Goal: Information Seeking & Learning: Learn about a topic

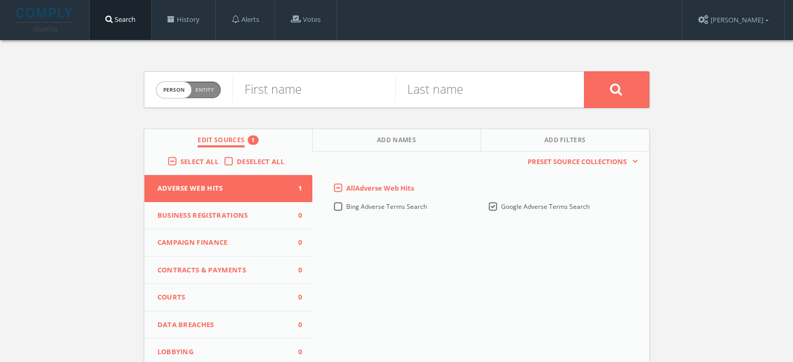
click at [213, 87] on span "Entity" at bounding box center [204, 90] width 18 height 8
checkbox input "true"
click at [305, 87] on input "text" at bounding box center [407, 89] width 351 height 27
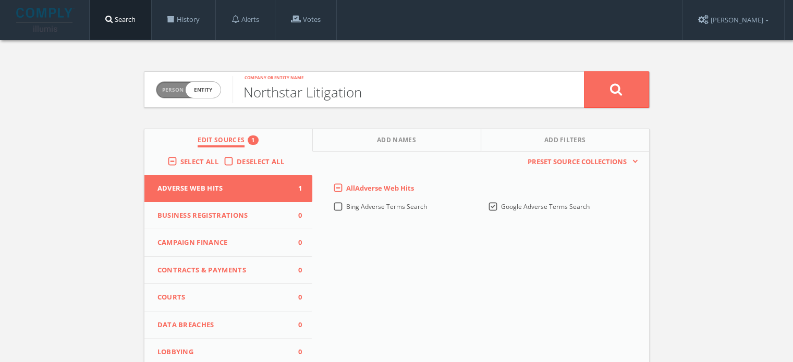
type input "Northstar Litigation"
click at [584, 71] on button at bounding box center [616, 89] width 65 height 36
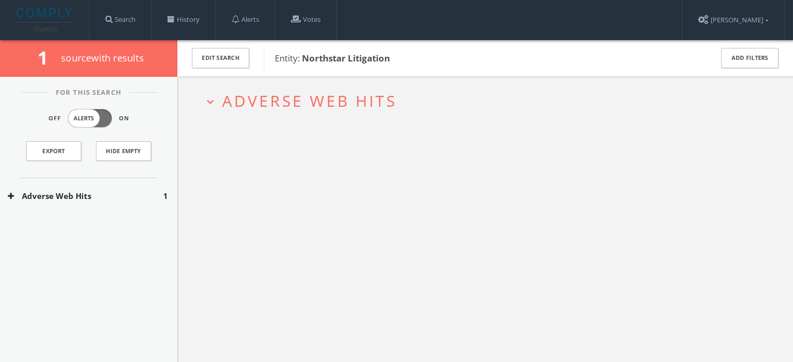
click at [369, 97] on span "Adverse Web Hits" at bounding box center [309, 100] width 175 height 21
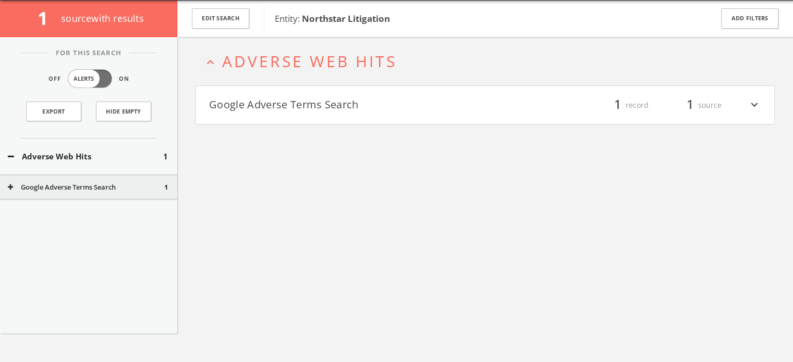
click at [341, 121] on h4 "Google Adverse Terms Search filter_list 1 record 1 source expand_more" at bounding box center [485, 105] width 578 height 39
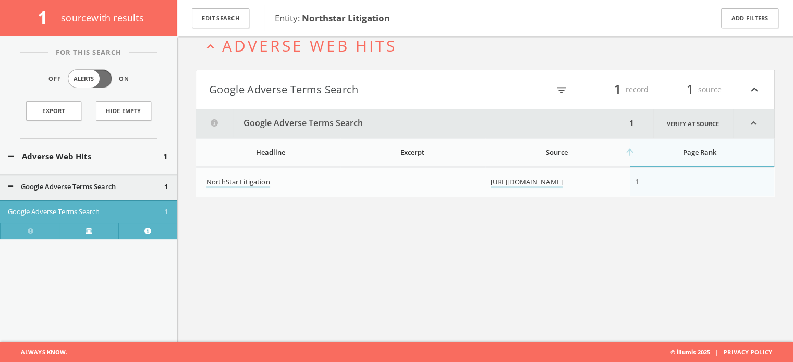
scroll to position [60, 0]
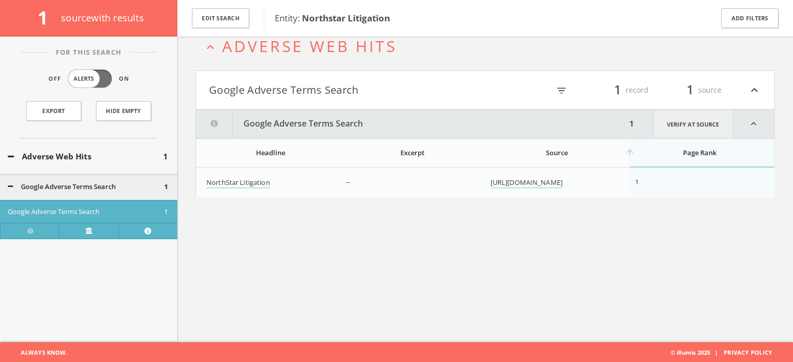
click at [698, 128] on link "Verify at source" at bounding box center [693, 124] width 80 height 28
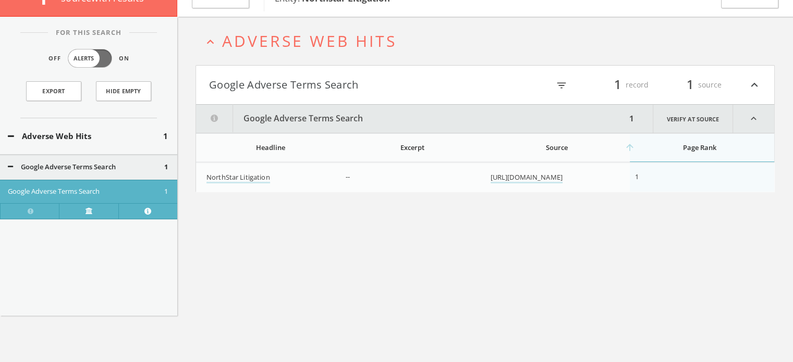
scroll to position [0, 0]
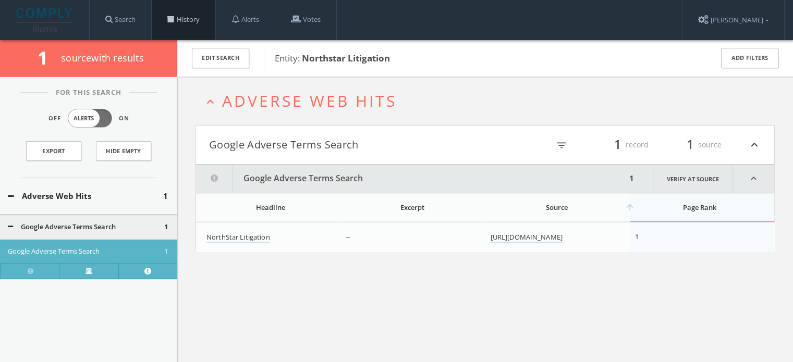
click at [168, 23] on link "History" at bounding box center [184, 20] width 64 height 40
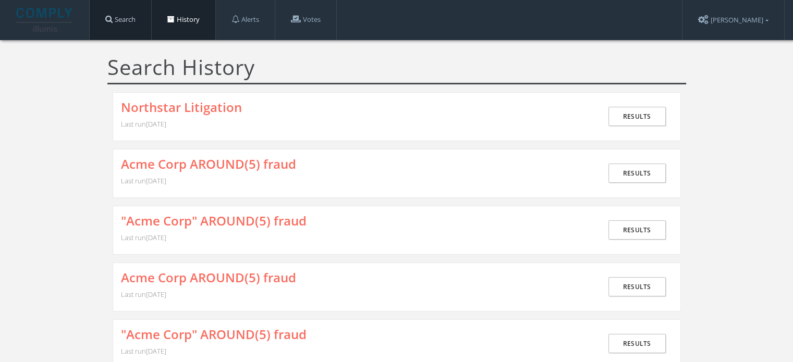
click at [138, 24] on link "Search" at bounding box center [121, 20] width 62 height 40
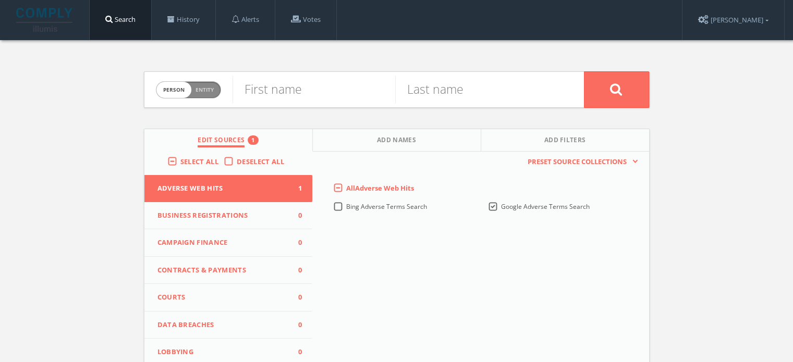
click at [220, 88] on form "Person Entity person First name Last name" at bounding box center [397, 89] width 506 height 36
click at [213, 88] on span "Person Entity" at bounding box center [188, 90] width 64 height 16
checkbox input "true"
click at [287, 90] on input "text" at bounding box center [407, 89] width 351 height 27
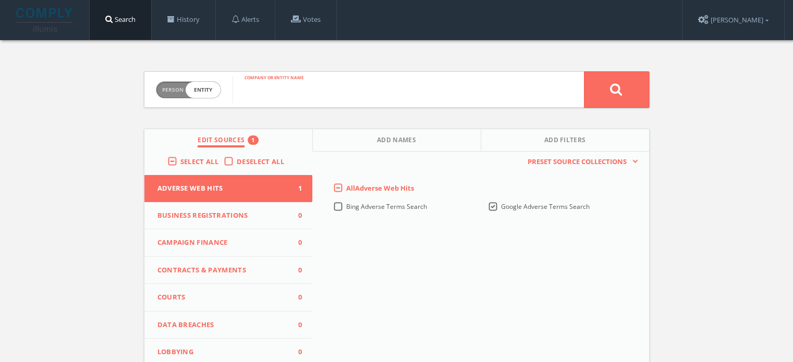
paste input ""Acme Corp" AROUND(5) (fraud OR bribery OR corruption)"
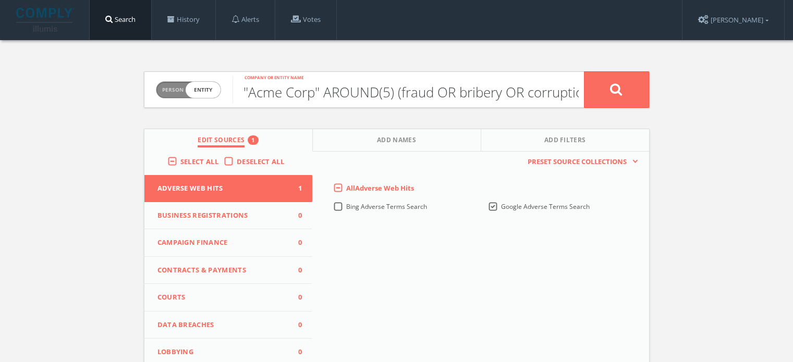
scroll to position [0, 17]
type input ""Acme Corp" AROUND(5) (fraud OR bribery OR corruption)"
click at [611, 84] on icon at bounding box center [616, 89] width 13 height 13
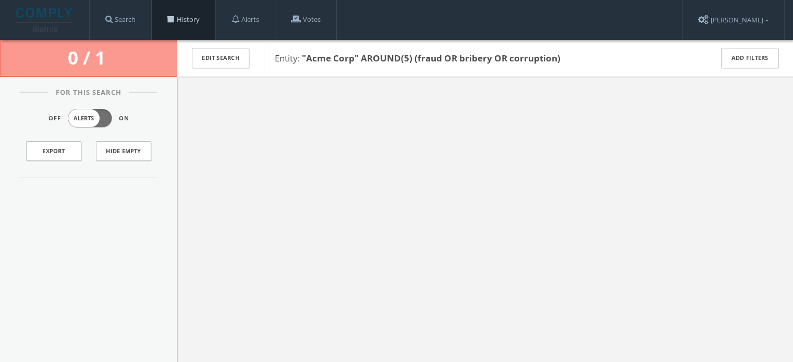
click at [173, 26] on link "History" at bounding box center [184, 20] width 64 height 40
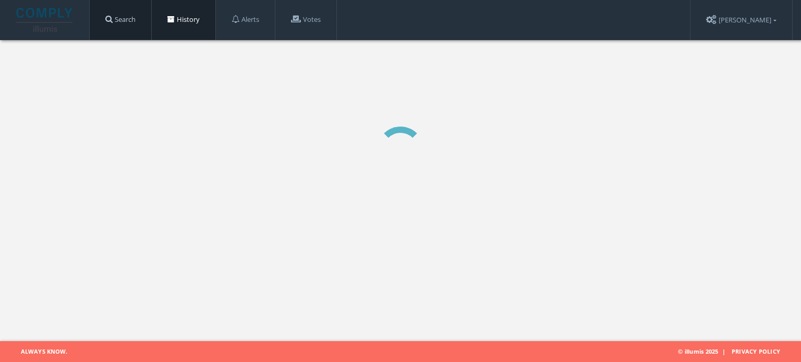
click at [136, 27] on link "Search" at bounding box center [121, 20] width 62 height 40
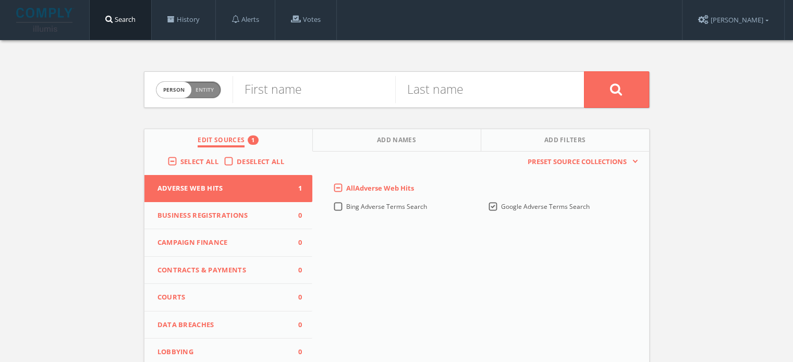
click at [207, 88] on span "Entity" at bounding box center [204, 90] width 18 height 8
checkbox input "true"
click at [285, 91] on input "text" at bounding box center [407, 89] width 351 height 27
paste input ""Acme Corp" AROUND(5) (fraud OR bribery OR corruption)"
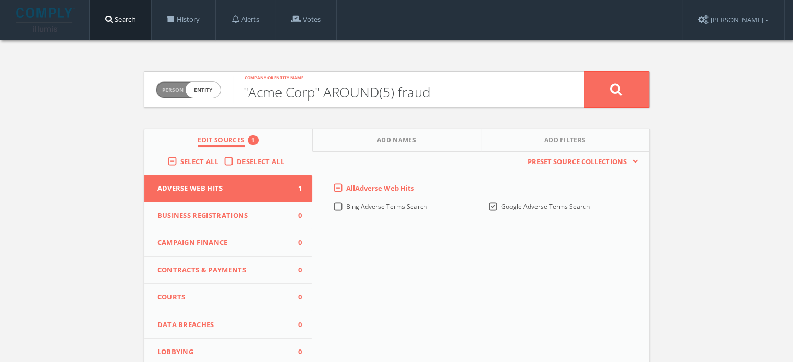
click at [247, 93] on input ""Acme Corp" AROUND(5) fraud" at bounding box center [407, 89] width 351 height 27
click at [316, 92] on input "Acme Corp" AROUND(5) fraud" at bounding box center [407, 89] width 351 height 27
type input "Acme Corp AROUND(5) fraud"
click at [616, 83] on icon at bounding box center [616, 89] width 13 height 13
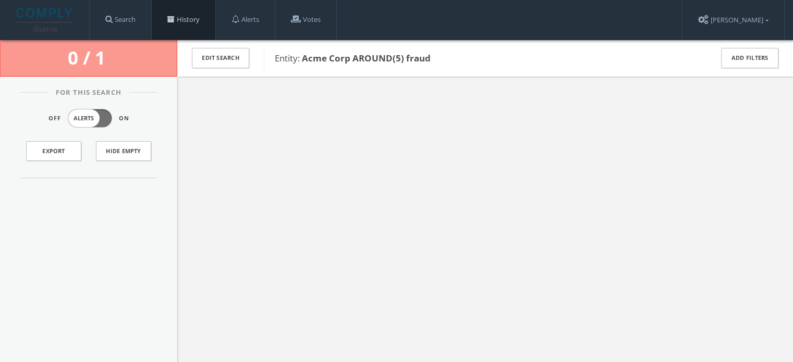
click at [172, 16] on span at bounding box center [170, 19] width 7 height 7
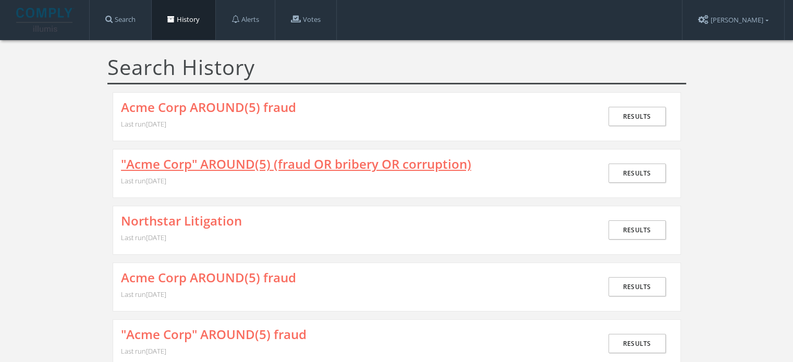
click at [199, 166] on link ""Acme Corp" AROUND(5) (fraud OR bribery OR corruption)" at bounding box center [296, 164] width 350 height 14
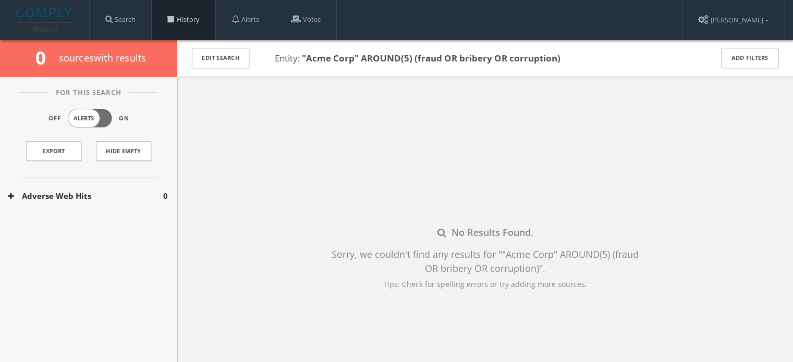
click at [169, 20] on link "History" at bounding box center [184, 20] width 64 height 40
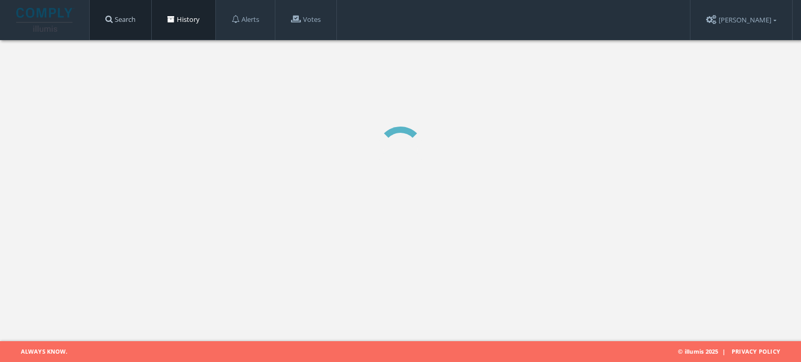
click at [134, 23] on link "Search" at bounding box center [121, 20] width 62 height 40
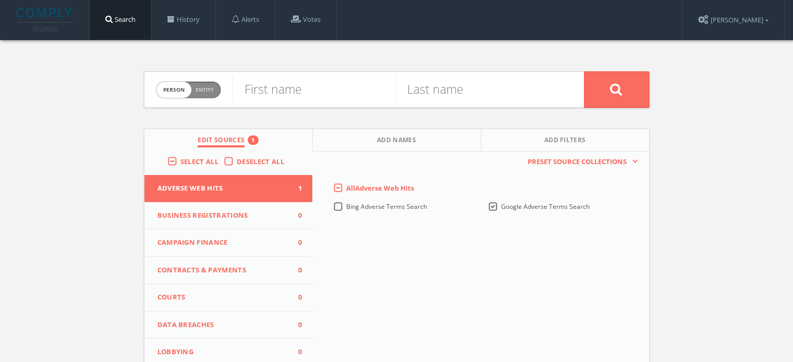
click at [203, 94] on span "Person Entity" at bounding box center [188, 90] width 64 height 16
checkbox input "true"
click at [272, 95] on input "text" at bounding box center [407, 89] width 351 height 27
type input "Acme Corp"
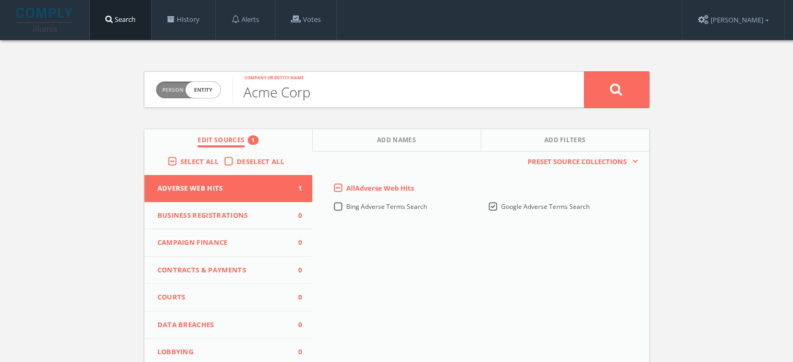
click at [584, 71] on button at bounding box center [616, 89] width 65 height 36
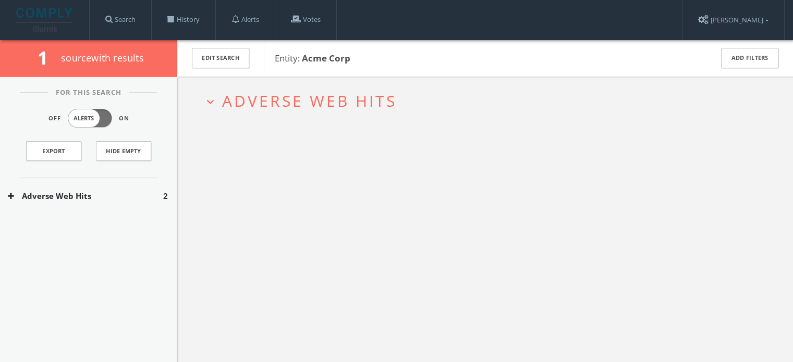
click at [248, 101] on span "Adverse Web Hits" at bounding box center [309, 100] width 175 height 21
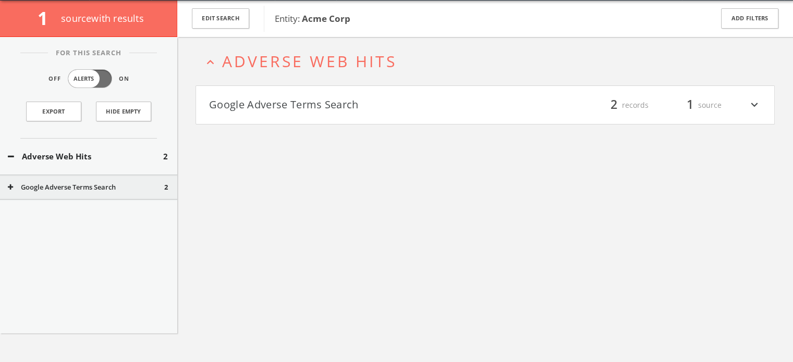
click at [258, 108] on button "Google Adverse Terms Search" at bounding box center [347, 105] width 276 height 18
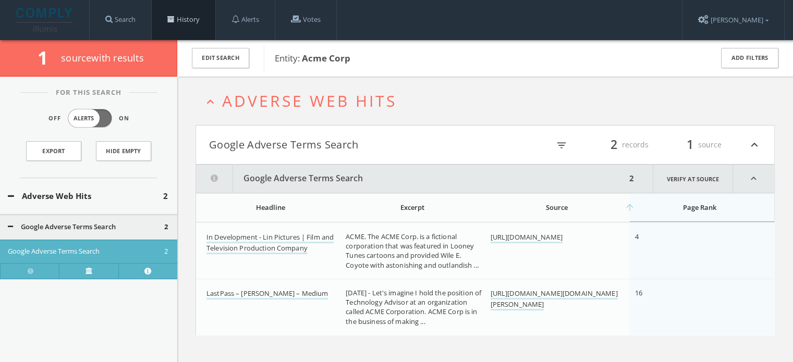
click at [185, 20] on link "History" at bounding box center [184, 20] width 64 height 40
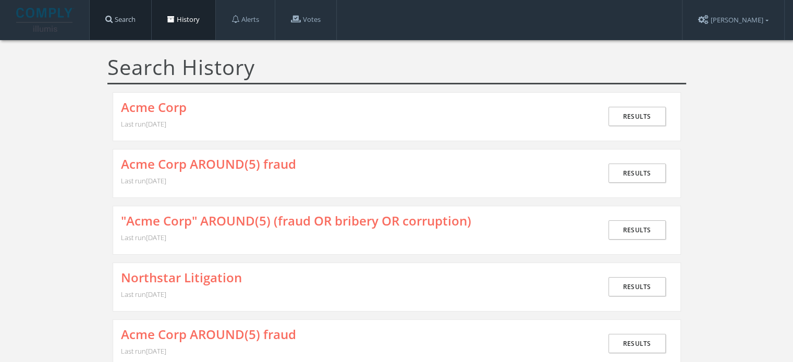
click at [121, 26] on link "Search" at bounding box center [121, 20] width 62 height 40
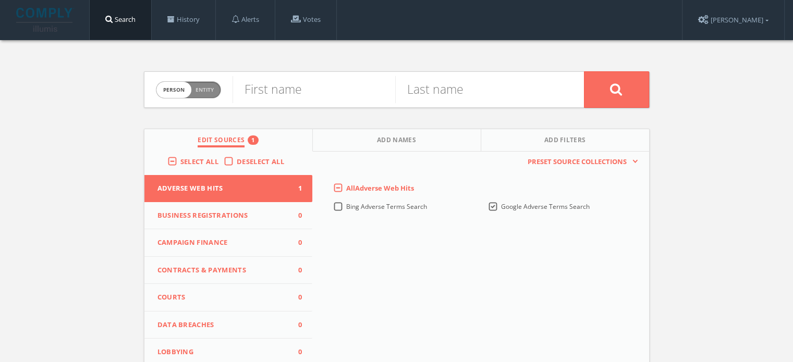
click at [206, 90] on span "Entity" at bounding box center [204, 90] width 18 height 8
checkbox input "true"
click at [291, 82] on input "text" at bounding box center [407, 89] width 351 height 27
paste input "national fish and wildlife foundation"
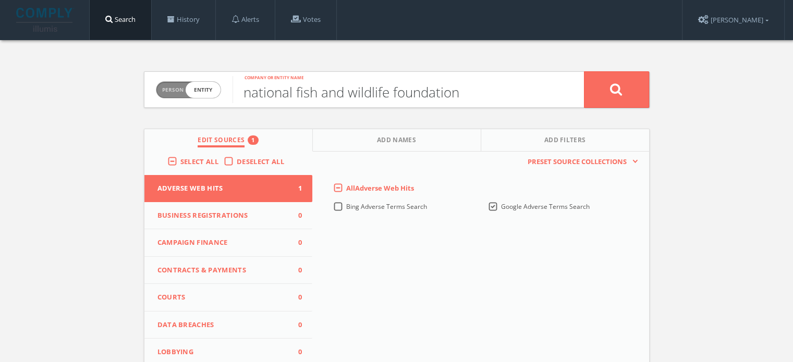
type input "national fish and wildlife foundation"
click at [610, 86] on icon at bounding box center [616, 89] width 13 height 13
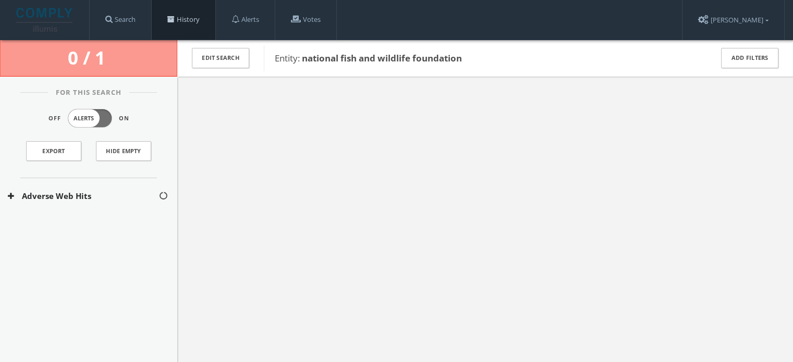
click at [199, 24] on link "History" at bounding box center [184, 20] width 64 height 40
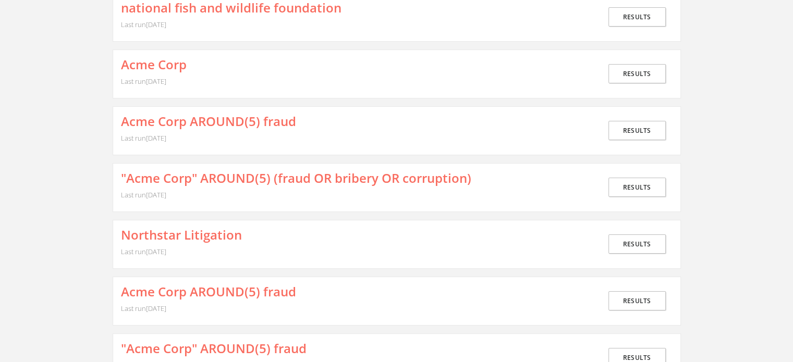
scroll to position [104, 0]
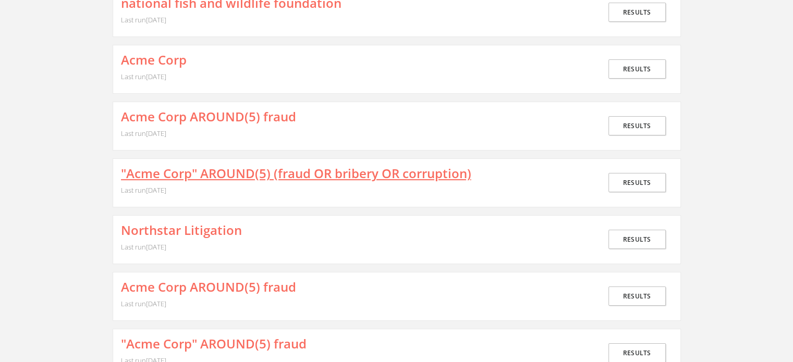
click at [249, 176] on link ""Acme Corp" AROUND(5) (fraud OR bribery OR corruption)" at bounding box center [296, 174] width 350 height 14
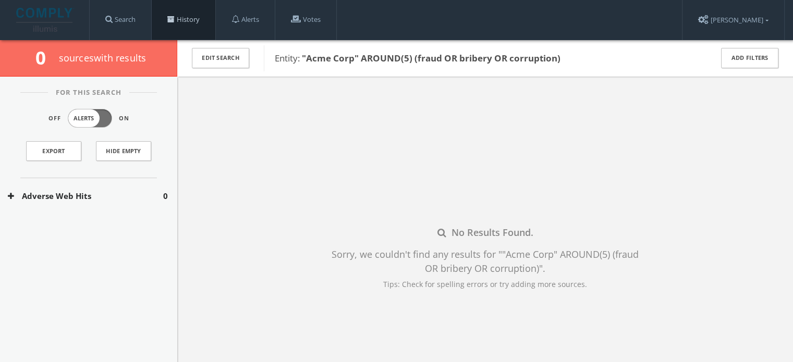
click at [177, 14] on link "History" at bounding box center [184, 20] width 64 height 40
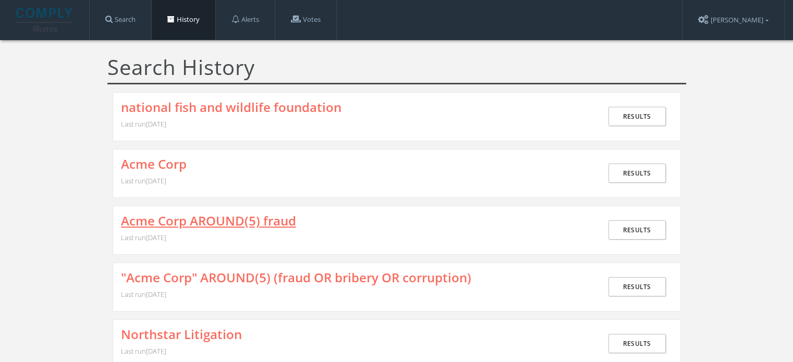
click at [241, 220] on link "Acme Corp AROUND(5) fraud" at bounding box center [208, 221] width 175 height 14
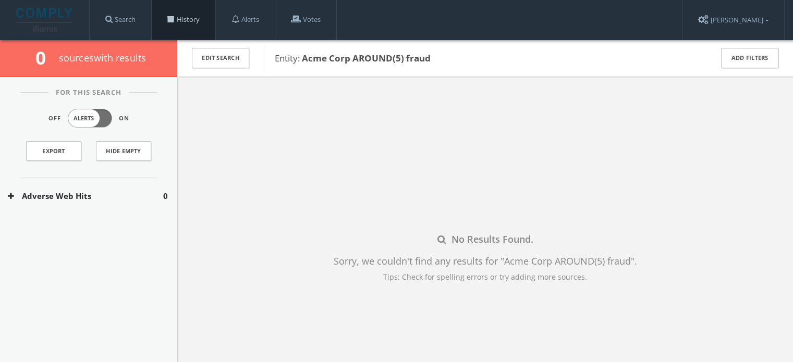
click at [184, 23] on link "History" at bounding box center [184, 20] width 64 height 40
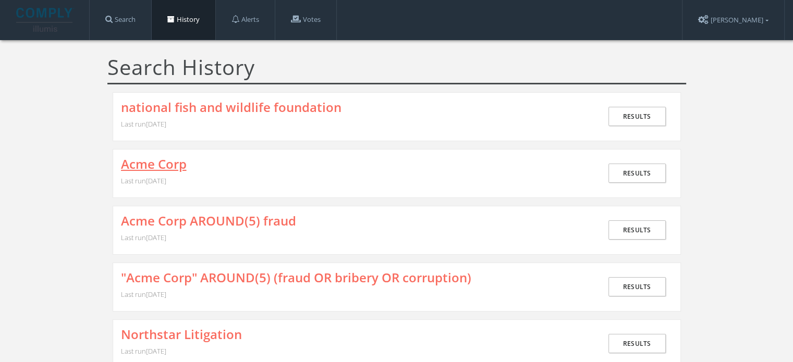
click at [174, 166] on link "Acme Corp" at bounding box center [154, 164] width 66 height 14
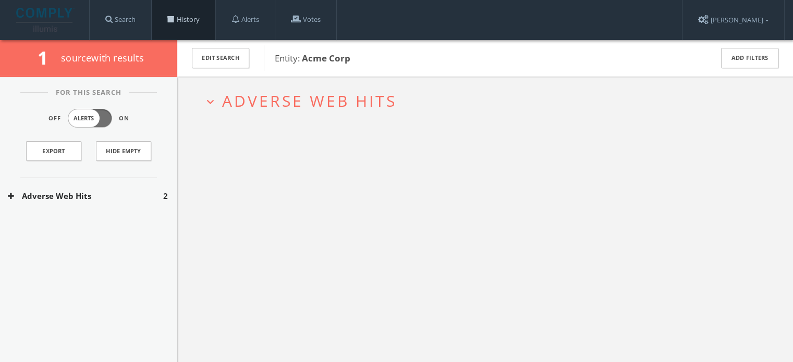
click at [187, 14] on link "History" at bounding box center [184, 20] width 64 height 40
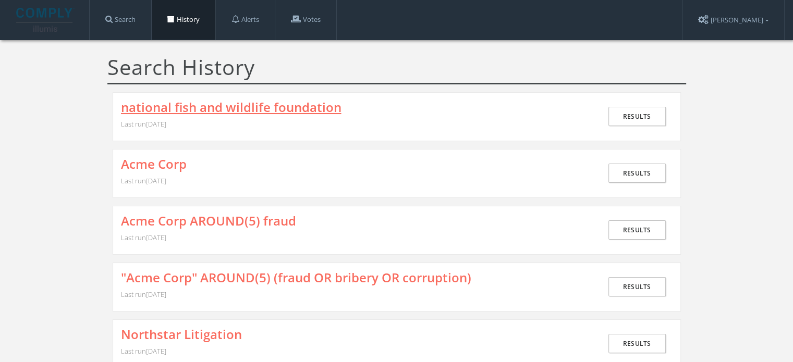
click at [306, 102] on link "national fish and wildlife foundation" at bounding box center [231, 108] width 220 height 14
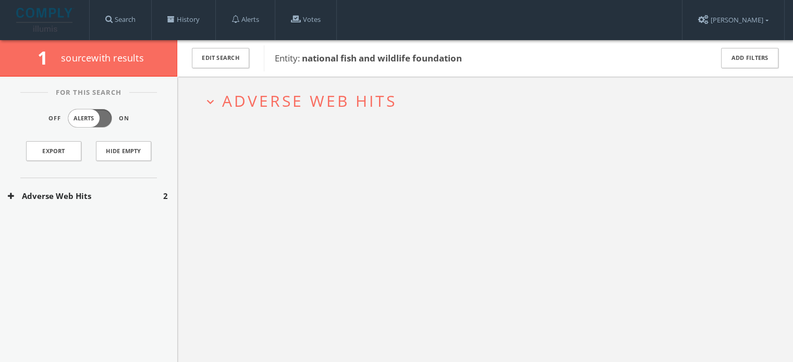
click at [301, 96] on span "Adverse Web Hits" at bounding box center [309, 100] width 175 height 21
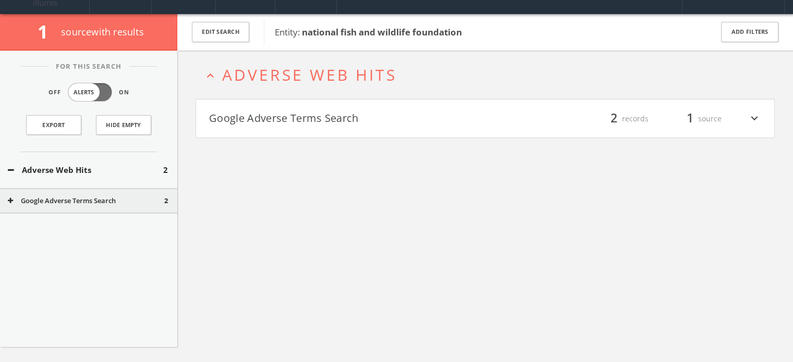
click at [318, 130] on h4 "Google Adverse Terms Search filter_list 2 records 1 source expand_more" at bounding box center [485, 119] width 578 height 39
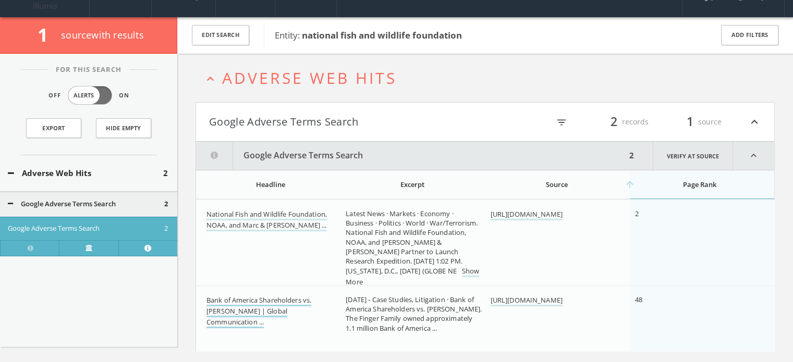
scroll to position [8, 0]
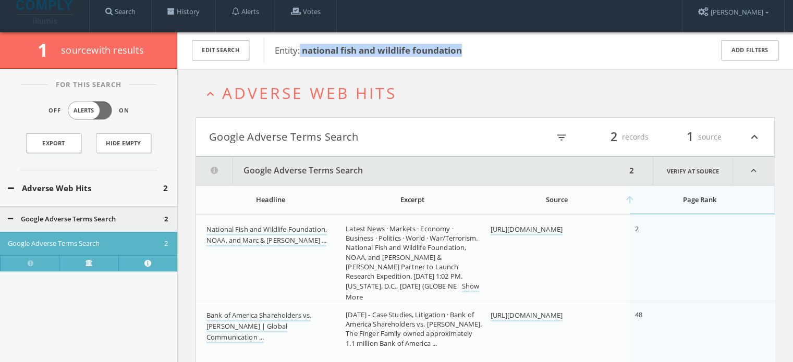
drag, startPoint x: 473, startPoint y: 47, endPoint x: 300, endPoint y: 39, distance: 173.3
click at [300, 39] on div "Entity: national fish and wildlife foundation" at bounding box center [481, 51] width 435 height 26
copy span "national fish and wildlife foundation"
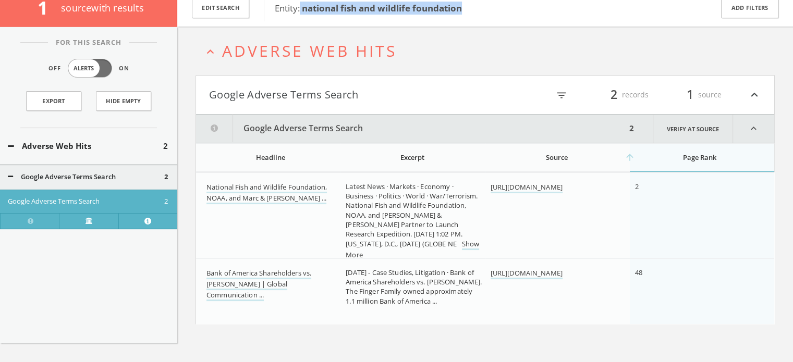
scroll to position [0, 0]
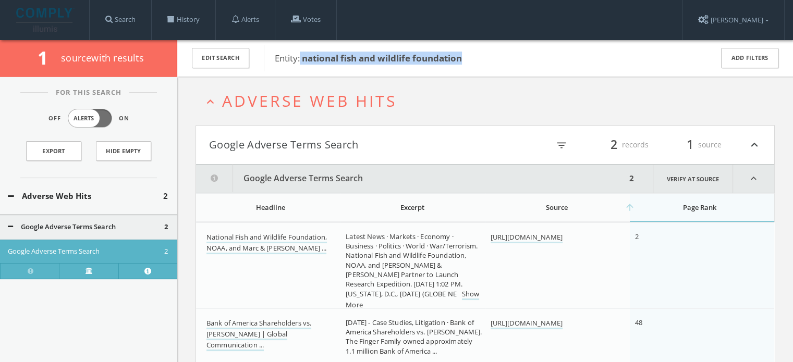
click at [454, 98] on button "expand_less Adverse Web Hits" at bounding box center [488, 100] width 571 height 17
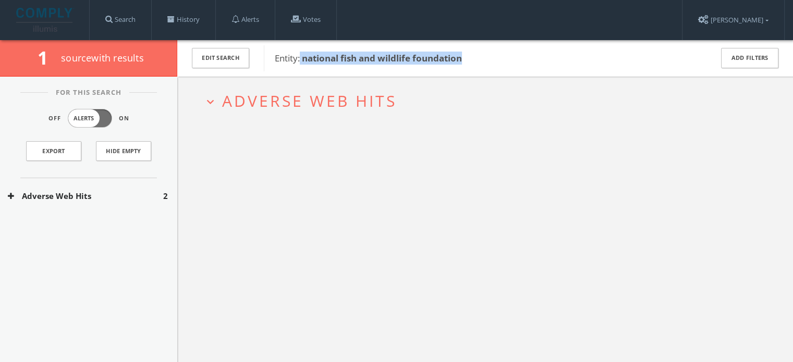
click at [429, 93] on button "expand_more Adverse Web Hits" at bounding box center [488, 100] width 571 height 17
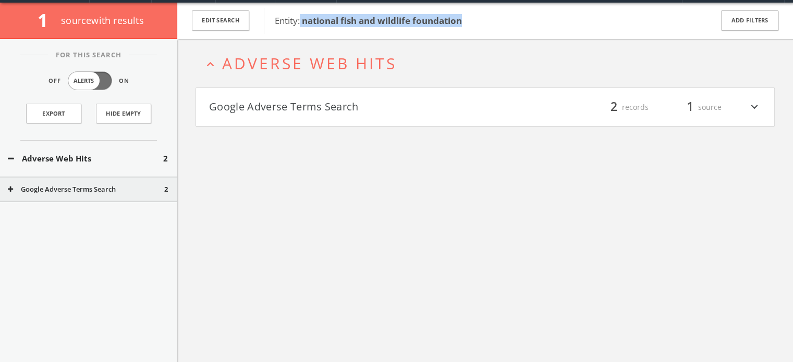
scroll to position [40, 0]
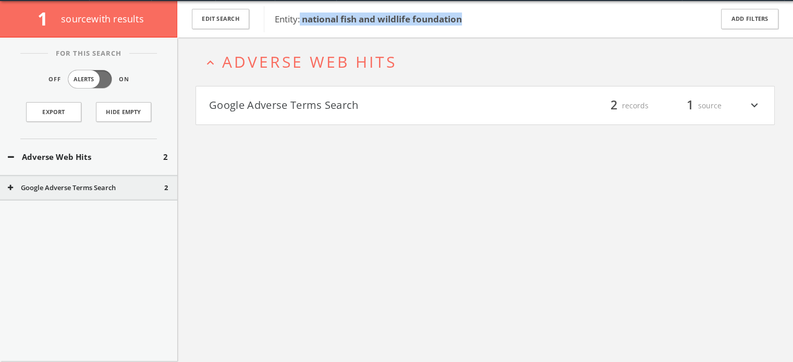
click at [383, 15] on div "Entity: national fish and wildlife foundation" at bounding box center [481, 19] width 435 height 26
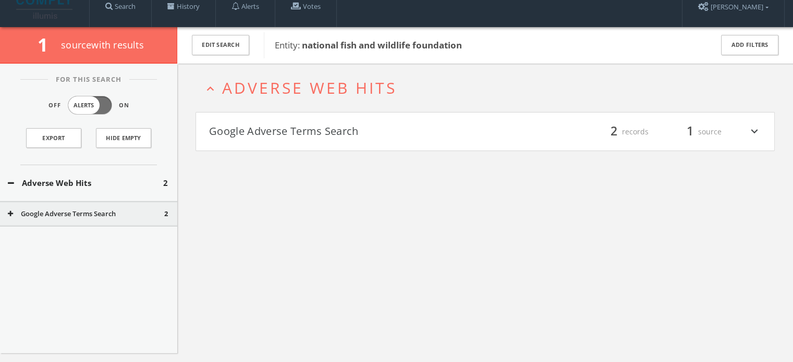
scroll to position [0, 0]
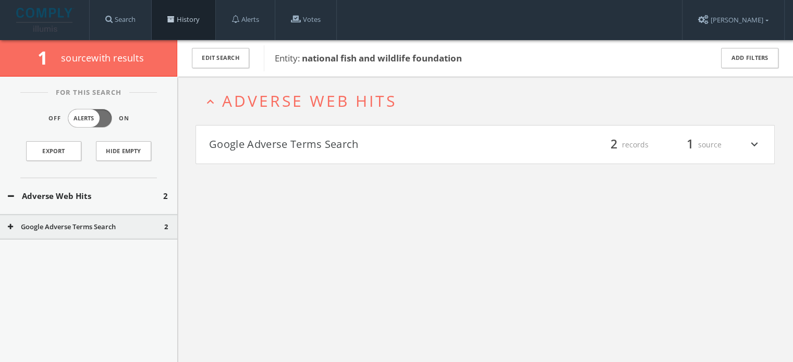
click at [185, 19] on link "History" at bounding box center [184, 20] width 64 height 40
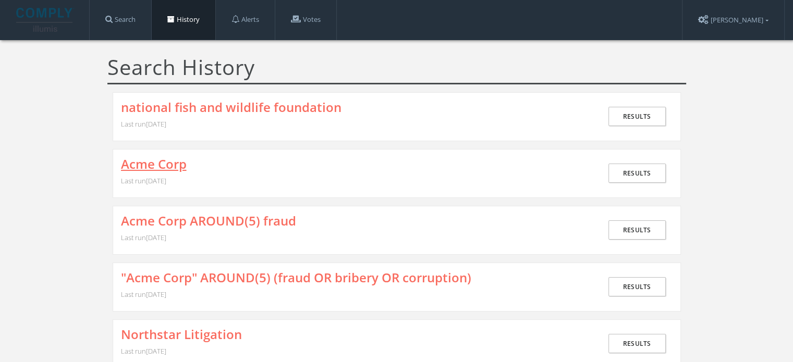
click at [181, 158] on link "Acme Corp" at bounding box center [154, 164] width 66 height 14
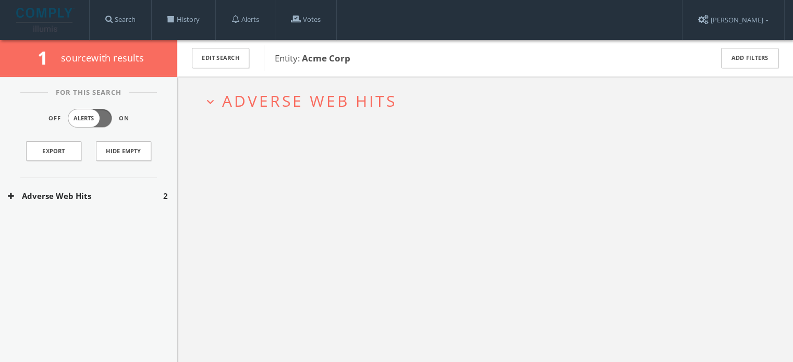
click at [301, 102] on span "Adverse Web Hits" at bounding box center [309, 100] width 175 height 21
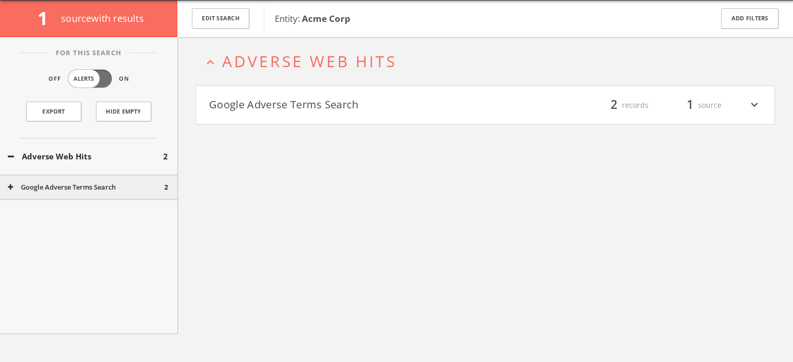
click at [274, 115] on h4 "Google Adverse Terms Search filter_list 2 records 1 source expand_more" at bounding box center [485, 105] width 578 height 39
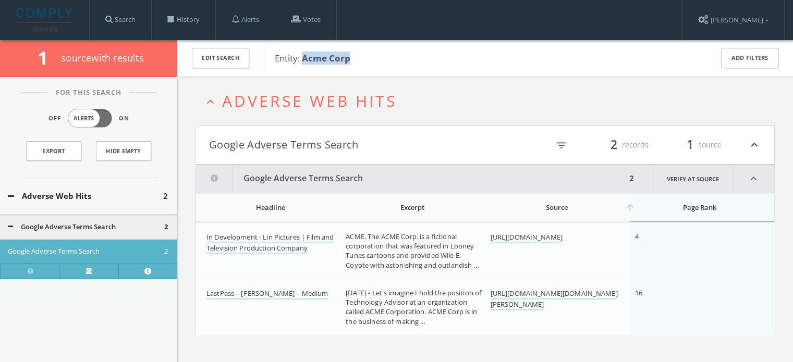
drag, startPoint x: 302, startPoint y: 58, endPoint x: 364, endPoint y: 60, distance: 62.6
click at [364, 60] on span "Entity: Acme Corp" at bounding box center [487, 59] width 424 height 14
copy b "Acme Corp"
click at [181, 16] on link "History" at bounding box center [184, 20] width 64 height 40
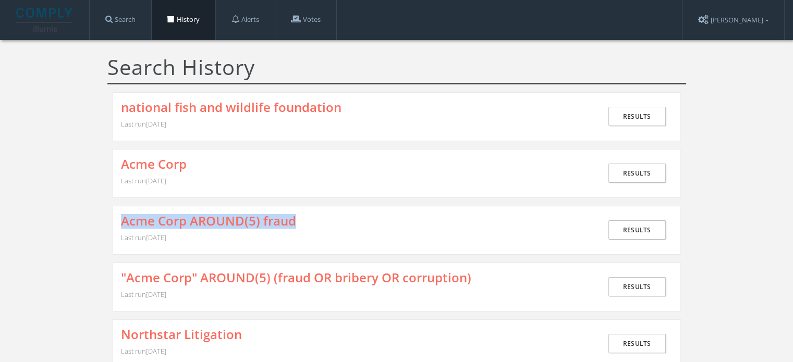
drag, startPoint x: 313, startPoint y: 217, endPoint x: 102, endPoint y: 218, distance: 211.1
copy link "Acme Corp AROUND(5) fraud"
click at [216, 221] on link "Acme Corp AROUND(5) fraud" at bounding box center [208, 221] width 175 height 14
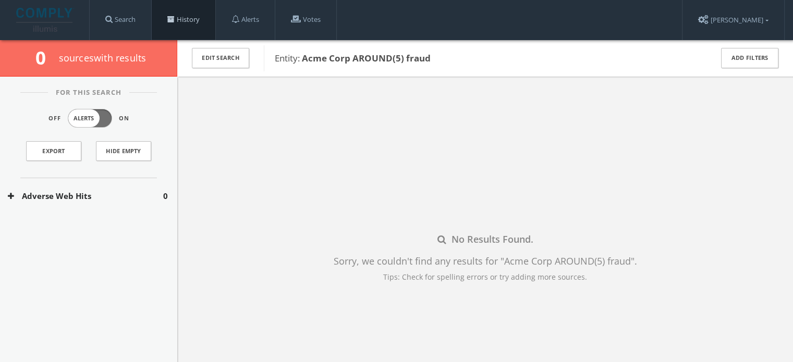
click at [182, 18] on link "History" at bounding box center [184, 20] width 64 height 40
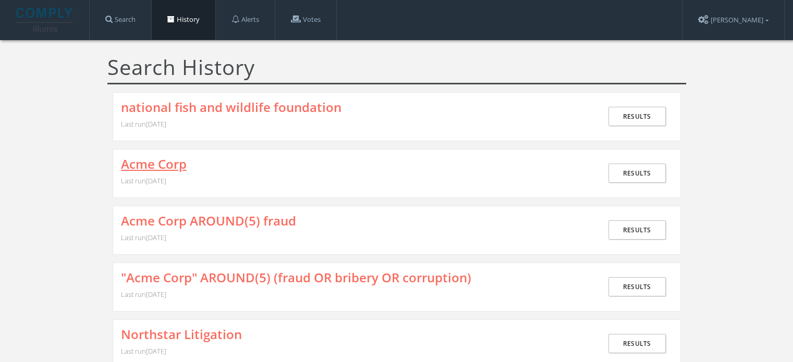
click at [170, 158] on link "Acme Corp" at bounding box center [154, 164] width 66 height 14
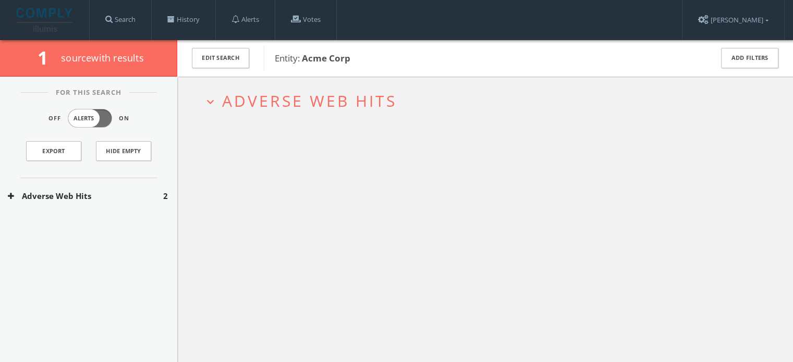
click at [115, 198] on button "Adverse Web Hits" at bounding box center [85, 196] width 155 height 12
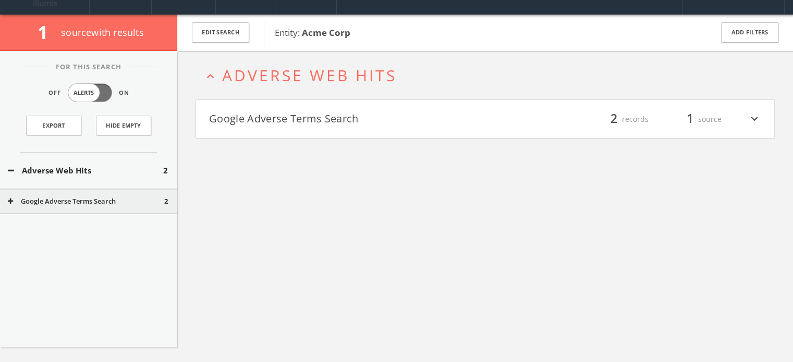
click at [88, 224] on div "For This Search Off Alerts On Export Hide Empty Adverse Web Hits 2 Google Adver…" at bounding box center [88, 199] width 177 height 297
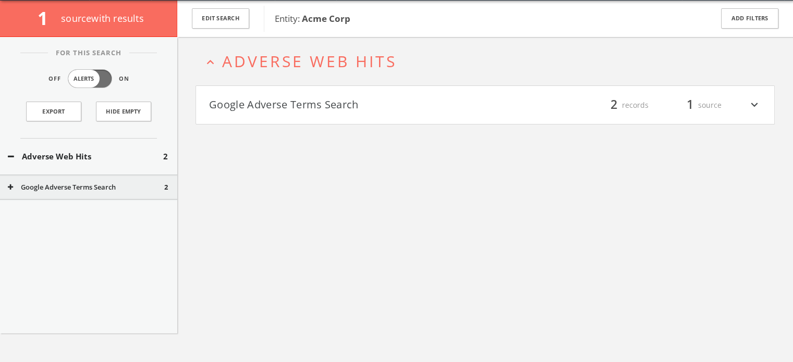
click at [100, 195] on div "Google Adverse Terms Search 2" at bounding box center [88, 188] width 177 height 26
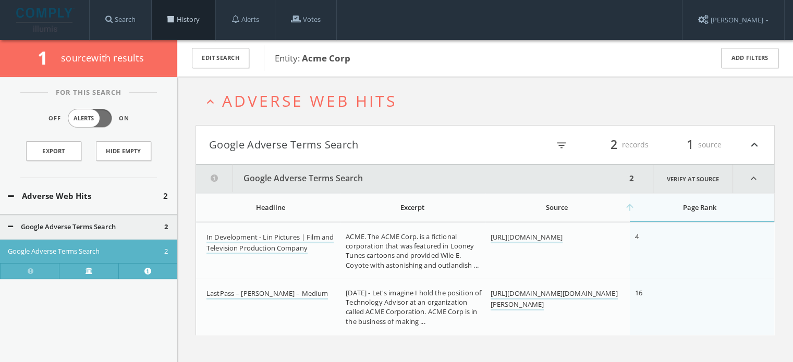
click at [198, 21] on link "History" at bounding box center [184, 20] width 64 height 40
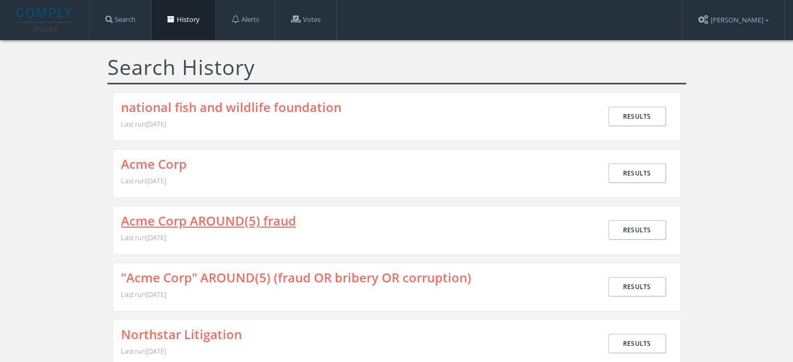
click at [177, 217] on link "Acme Corp AROUND(5) fraud" at bounding box center [208, 221] width 175 height 14
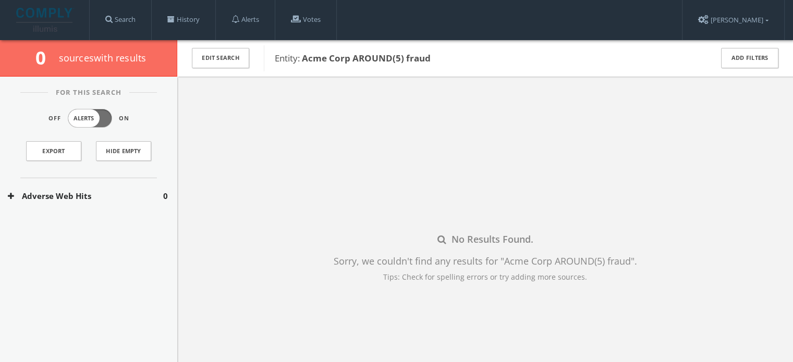
click at [94, 203] on div "Adverse Web Hits 0" at bounding box center [88, 196] width 177 height 36
click at [88, 223] on button "Google Adverse Terms Search" at bounding box center [86, 227] width 156 height 10
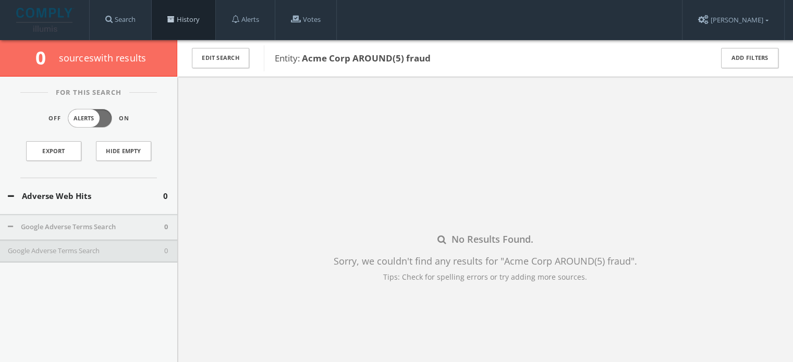
click at [192, 18] on link "History" at bounding box center [184, 20] width 64 height 40
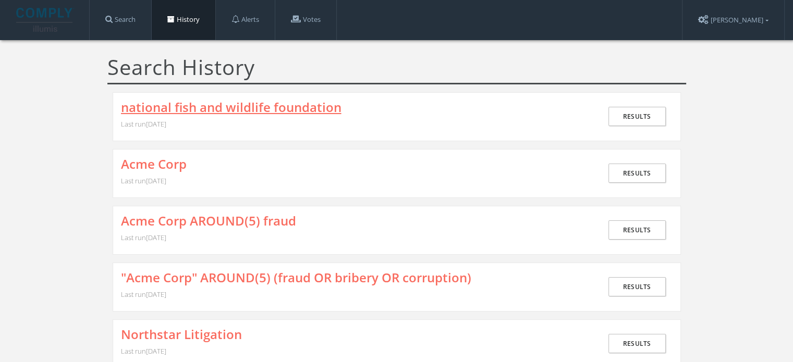
click at [234, 107] on link "national fish and wildlife foundation" at bounding box center [231, 108] width 220 height 14
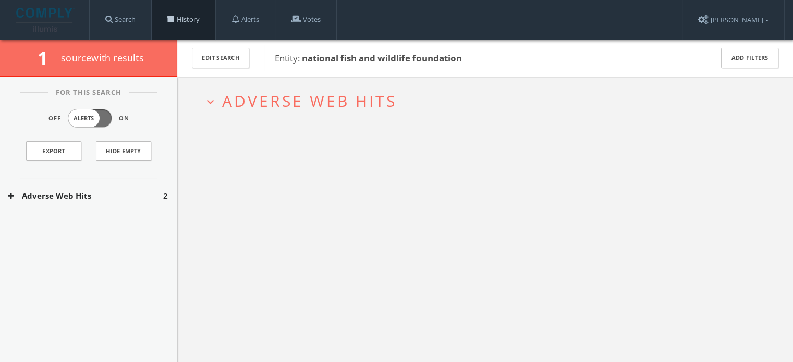
click at [182, 22] on link "History" at bounding box center [184, 20] width 64 height 40
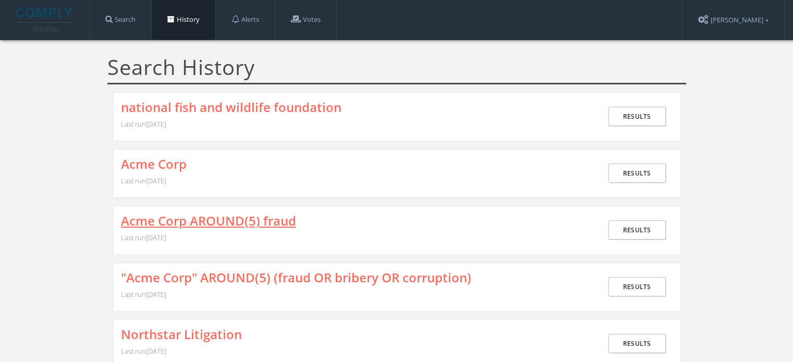
click at [217, 218] on link "Acme Corp AROUND(5) fraud" at bounding box center [208, 221] width 175 height 14
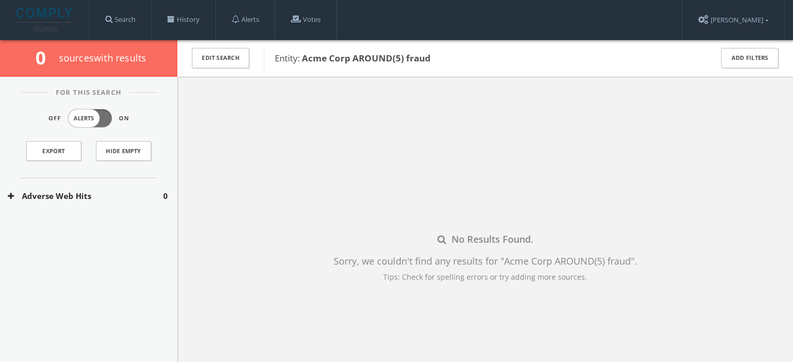
click at [44, 190] on button "Adverse Web Hits" at bounding box center [85, 196] width 155 height 12
click at [53, 222] on button "Google Adverse Terms Search" at bounding box center [86, 227] width 156 height 10
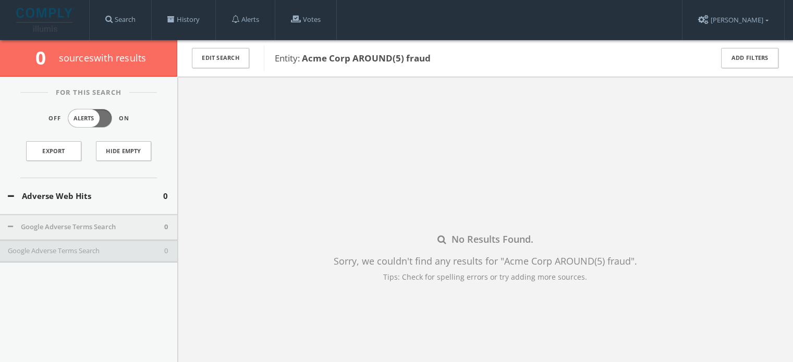
click at [102, 251] on button "Google Adverse Terms Search" at bounding box center [86, 251] width 156 height 10
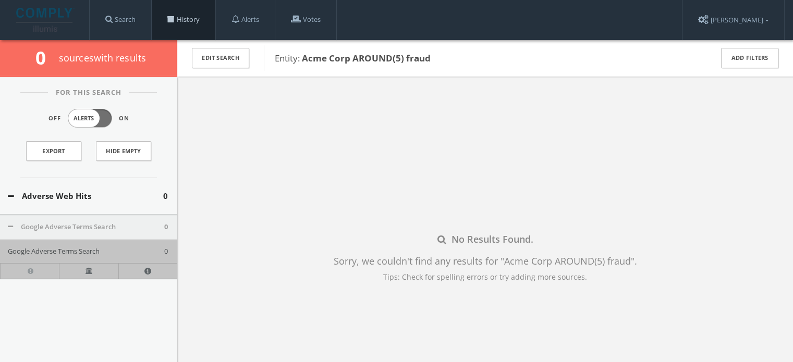
click at [175, 23] on span at bounding box center [170, 19] width 7 height 7
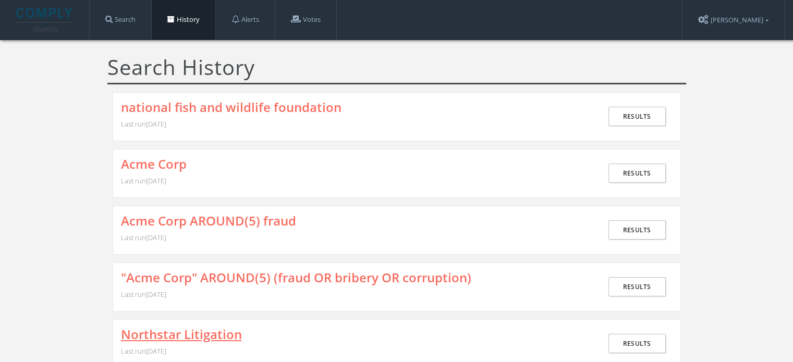
click at [203, 330] on link "Northstar Litigation" at bounding box center [181, 335] width 121 height 14
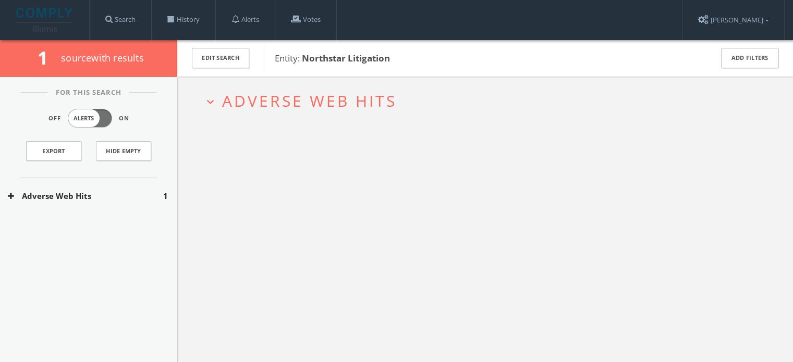
click at [120, 192] on button "Adverse Web Hits" at bounding box center [85, 196] width 155 height 12
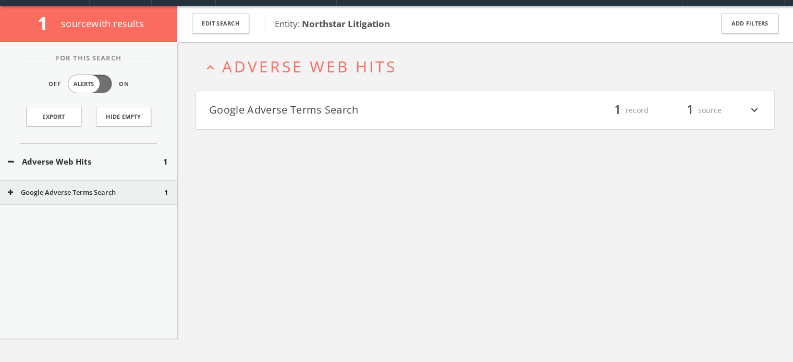
click at [113, 193] on button "Google Adverse Terms Search" at bounding box center [86, 193] width 156 height 10
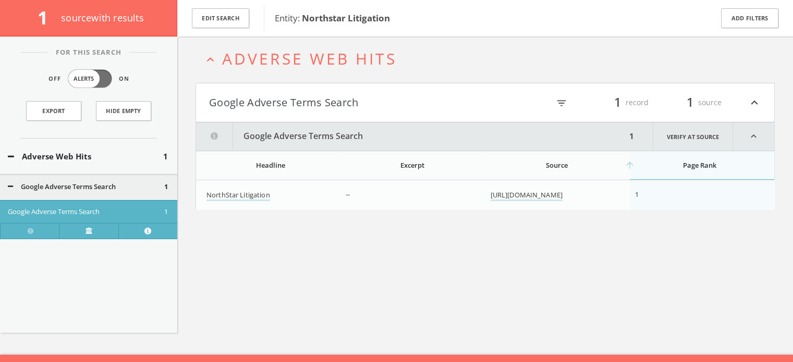
scroll to position [60, 0]
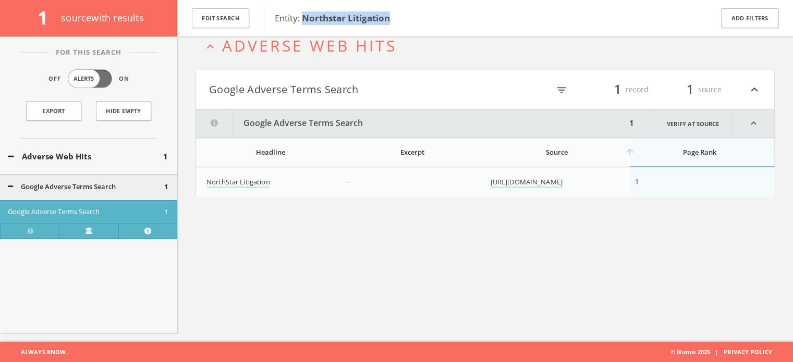
drag, startPoint x: 398, startPoint y: 19, endPoint x: 303, endPoint y: 22, distance: 94.9
click at [303, 22] on span "Entity: Northstar Litigation" at bounding box center [487, 18] width 424 height 14
copy b "Northstar Litigation"
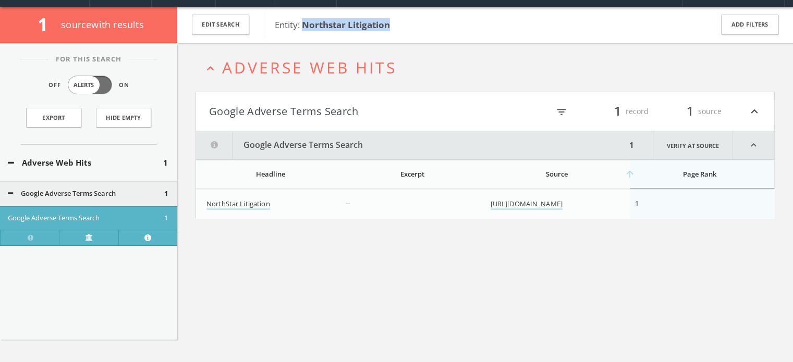
scroll to position [0, 0]
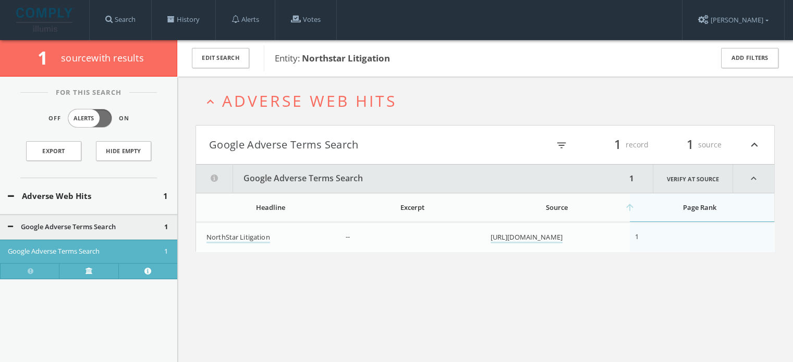
click at [382, 275] on div "expand_less Adverse Web Hits Google Adverse Terms Search filter_list 1 record 1…" at bounding box center [485, 258] width 616 height 362
click at [304, 291] on div "expand_less Adverse Web Hits Google Adverse Terms Search filter_list 1 record 1…" at bounding box center [485, 258] width 616 height 362
drag, startPoint x: 396, startPoint y: 60, endPoint x: 303, endPoint y: 60, distance: 93.3
click at [303, 60] on span "Entity: Northstar Litigation" at bounding box center [487, 59] width 424 height 14
copy b "Northstar Litigation"
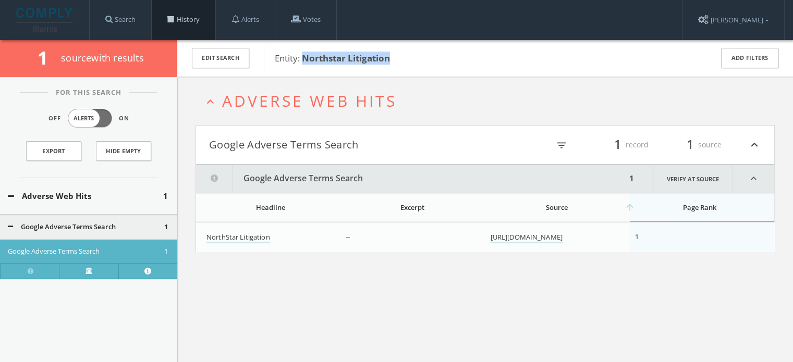
click at [173, 20] on span at bounding box center [170, 19] width 7 height 7
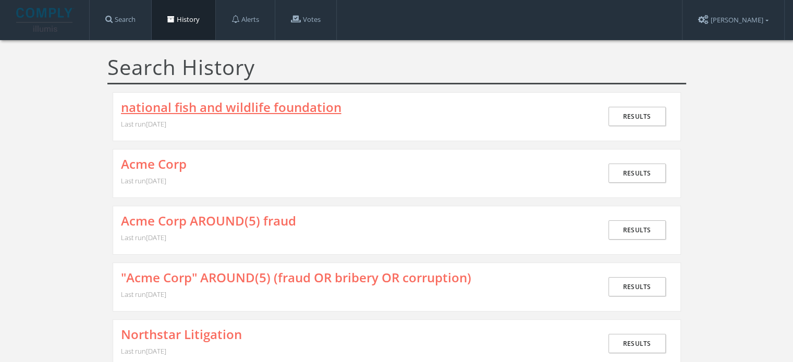
click at [224, 104] on link "national fish and wildlife foundation" at bounding box center [231, 108] width 220 height 14
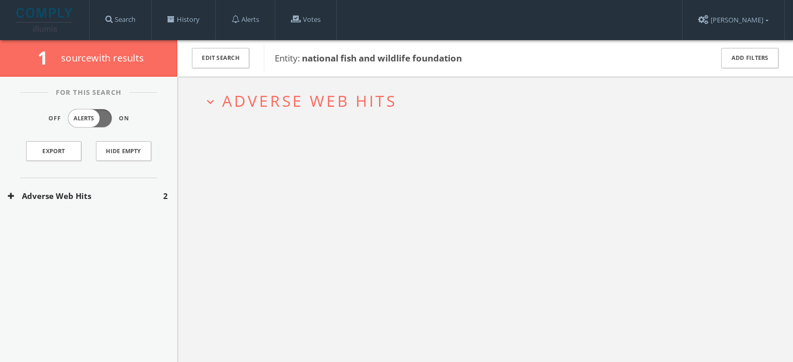
click at [284, 95] on span "Adverse Web Hits" at bounding box center [309, 100] width 175 height 21
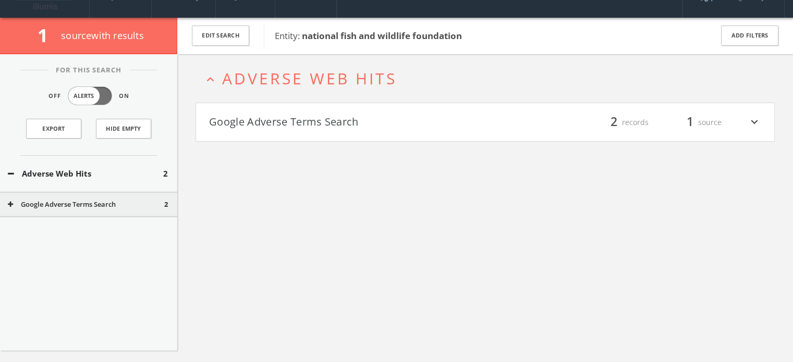
click at [284, 117] on h4 "Google Adverse Terms Search filter_list 2 records 1 source expand_more" at bounding box center [485, 122] width 578 height 39
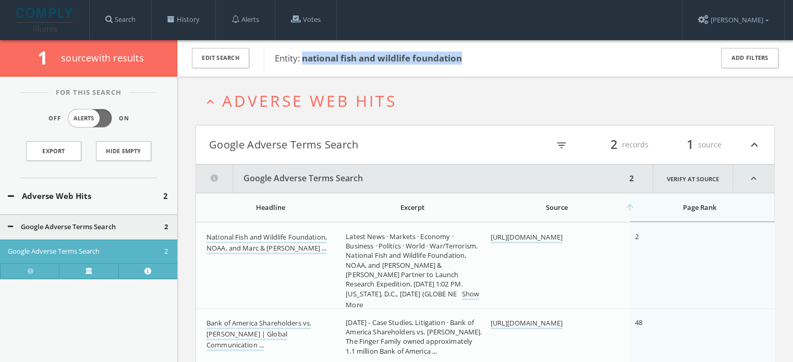
drag, startPoint x: 304, startPoint y: 59, endPoint x: 471, endPoint y: 59, distance: 166.3
click at [471, 59] on span "Entity: national fish and wildlife foundation" at bounding box center [487, 59] width 424 height 14
copy b "national fish and wildlife foundation"
click at [175, 20] on span at bounding box center [170, 19] width 7 height 7
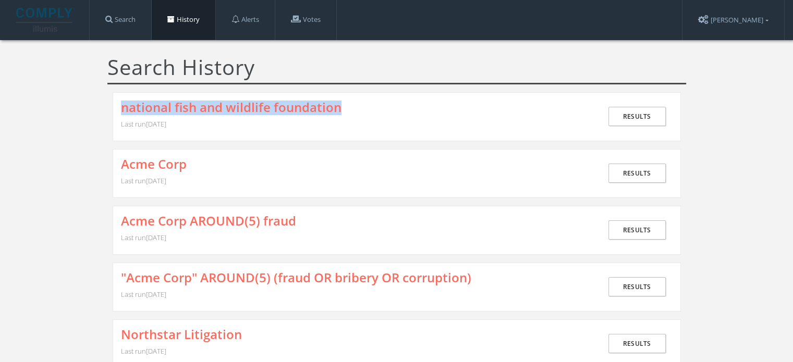
drag, startPoint x: 364, startPoint y: 101, endPoint x: 116, endPoint y: 108, distance: 248.2
click at [116, 108] on div "national fish and wildlife foundation Last run [DATE] Results" at bounding box center [397, 116] width 568 height 49
copy link "national fish and wildlife foundation"
click at [271, 105] on link "national fish and wildlife foundation" at bounding box center [231, 108] width 220 height 14
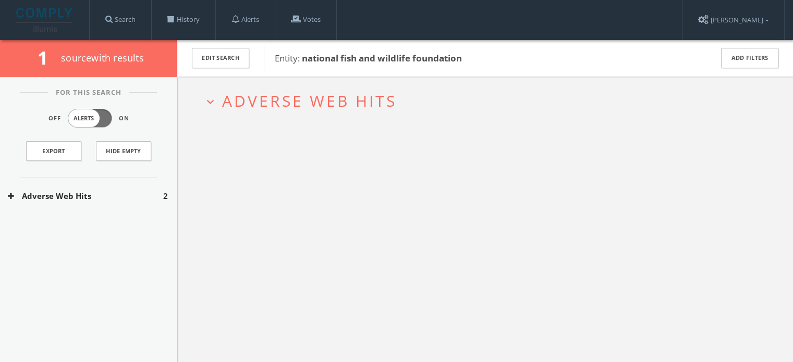
click at [298, 102] on span "Adverse Web Hits" at bounding box center [309, 100] width 175 height 21
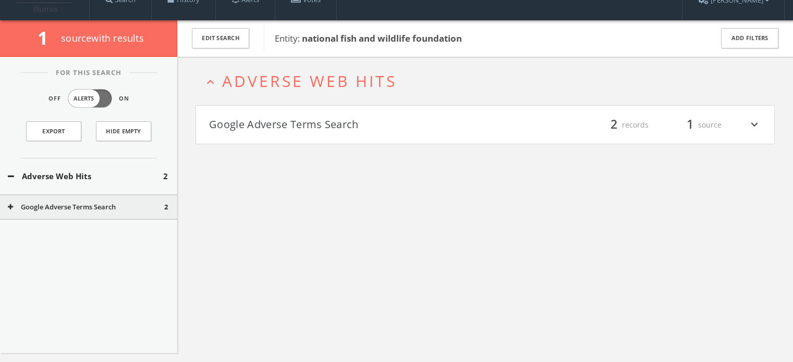
click at [298, 131] on button "Google Adverse Terms Search" at bounding box center [347, 125] width 276 height 18
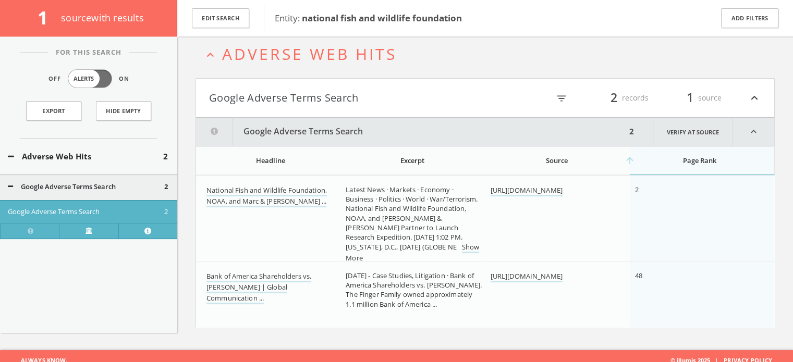
scroll to position [60, 0]
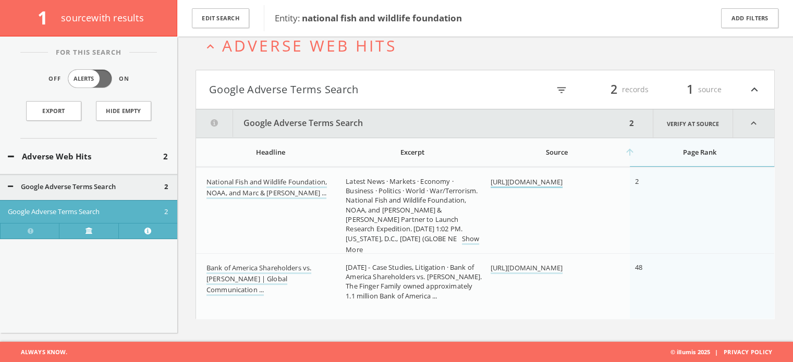
click at [562, 177] on link "[URL][DOMAIN_NAME]" at bounding box center [527, 182] width 72 height 11
click at [555, 272] on link "[URL][DOMAIN_NAME]" at bounding box center [527, 268] width 72 height 11
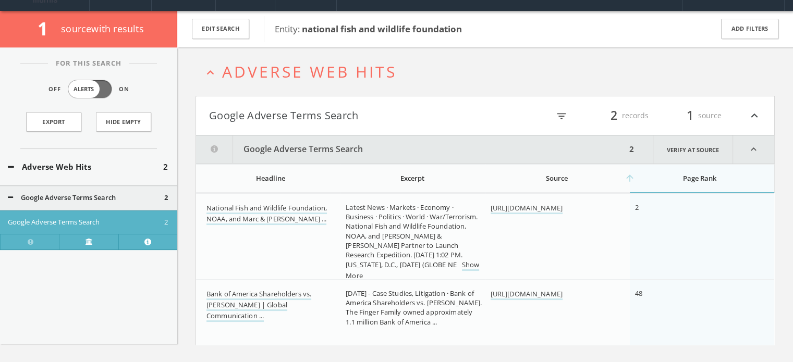
scroll to position [52, 0]
